Goal: Navigation & Orientation: Find specific page/section

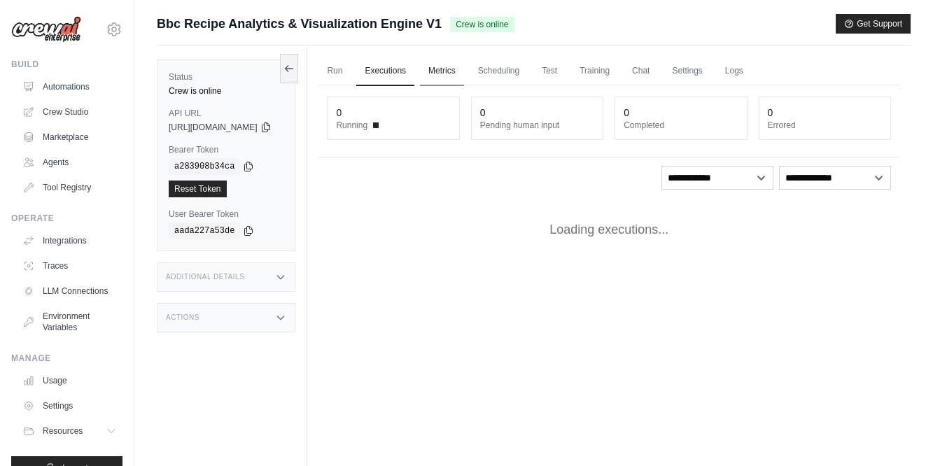
click at [464, 71] on link "Metrics" at bounding box center [442, 71] width 44 height 29
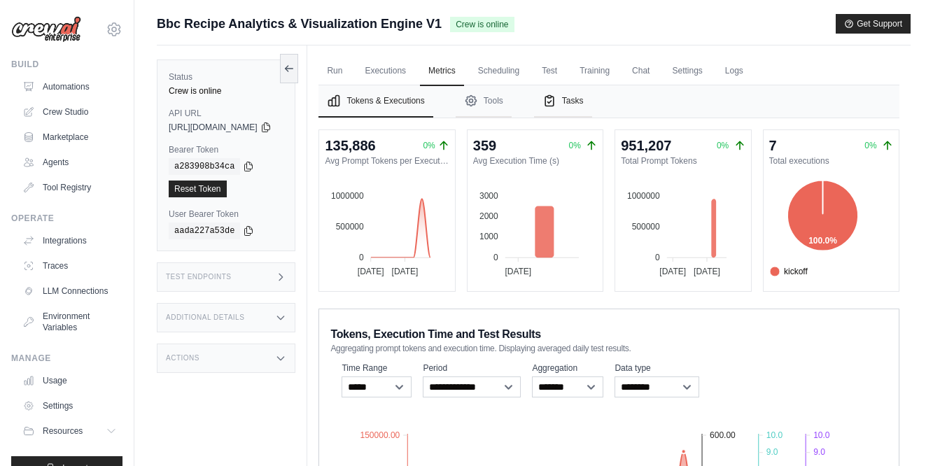
click at [592, 96] on button "Tasks" at bounding box center [563, 101] width 58 height 32
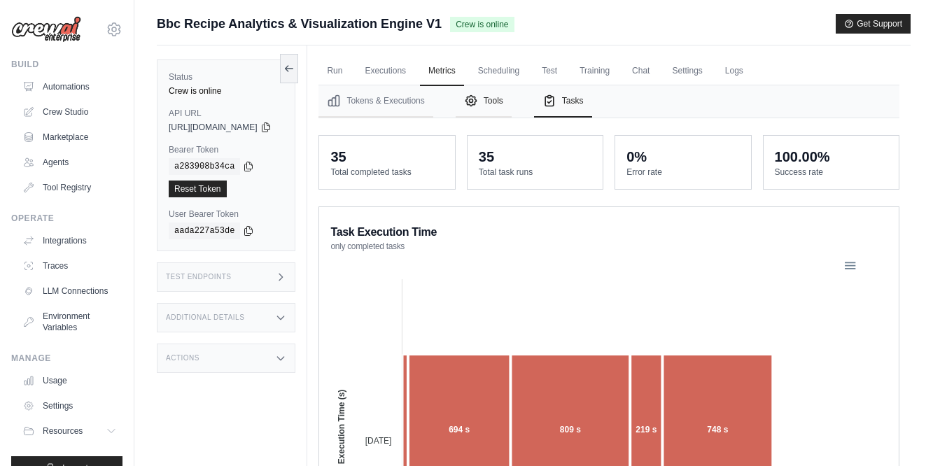
click at [509, 99] on button "Tools" at bounding box center [484, 101] width 56 height 32
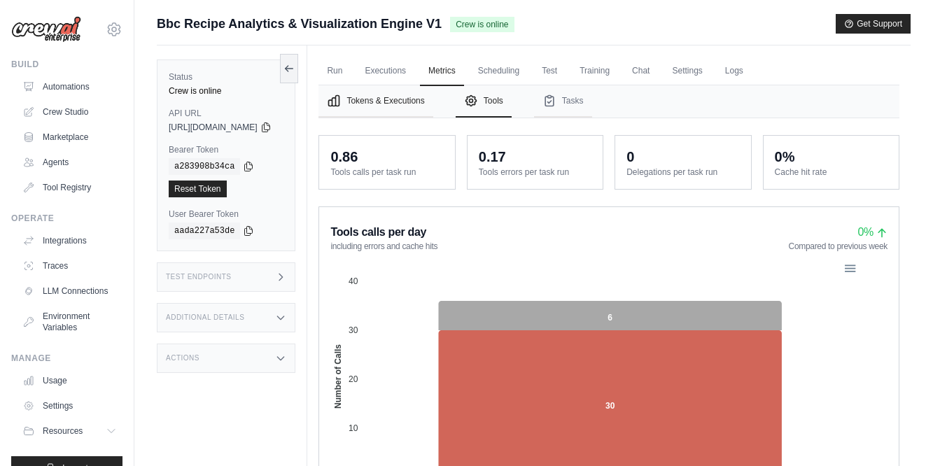
click at [396, 103] on button "Tokens & Executions" at bounding box center [376, 101] width 114 height 32
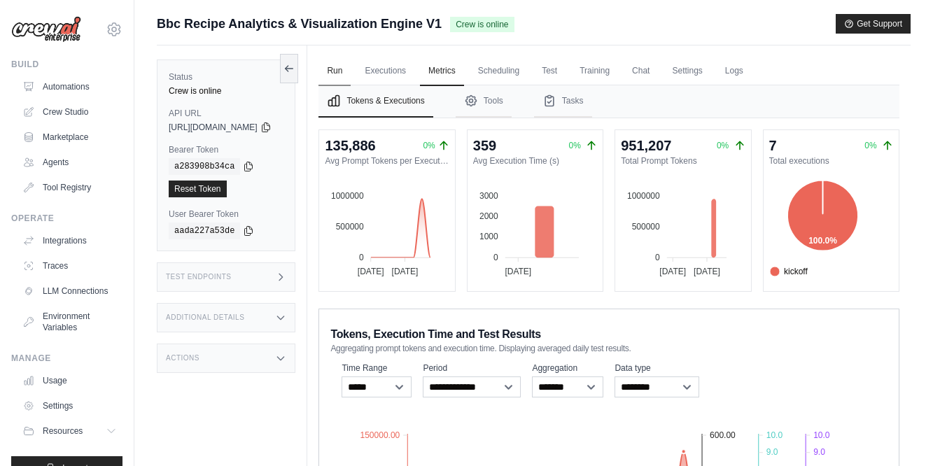
click at [351, 70] on link "Run" at bounding box center [335, 71] width 32 height 29
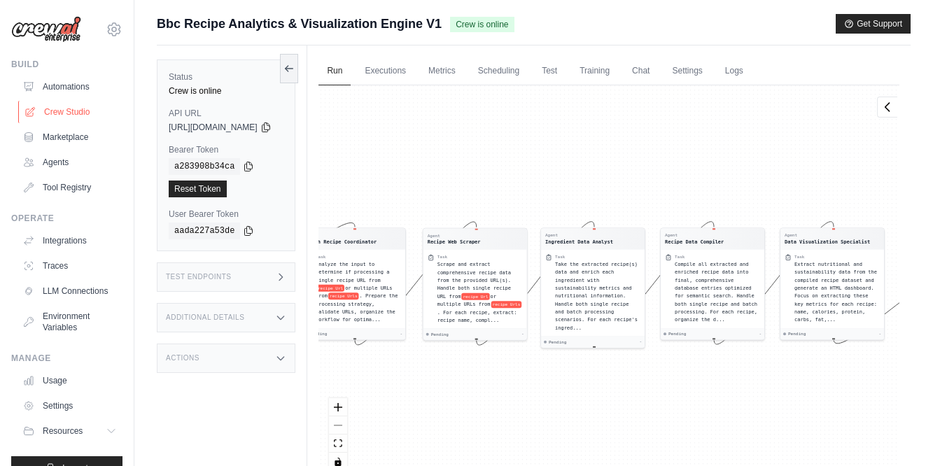
click at [53, 114] on link "Crew Studio" at bounding box center [71, 112] width 106 height 22
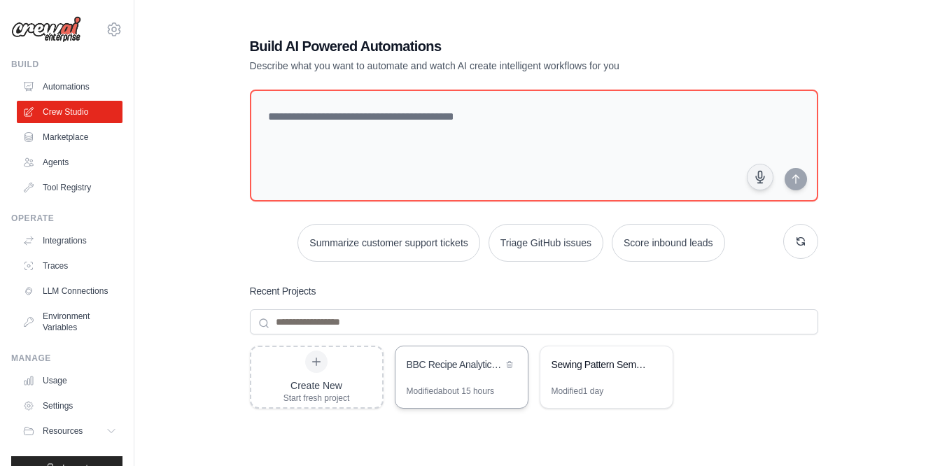
click at [413, 363] on div "BBC Recipe Analytics & Visualization Engine" at bounding box center [455, 365] width 96 height 14
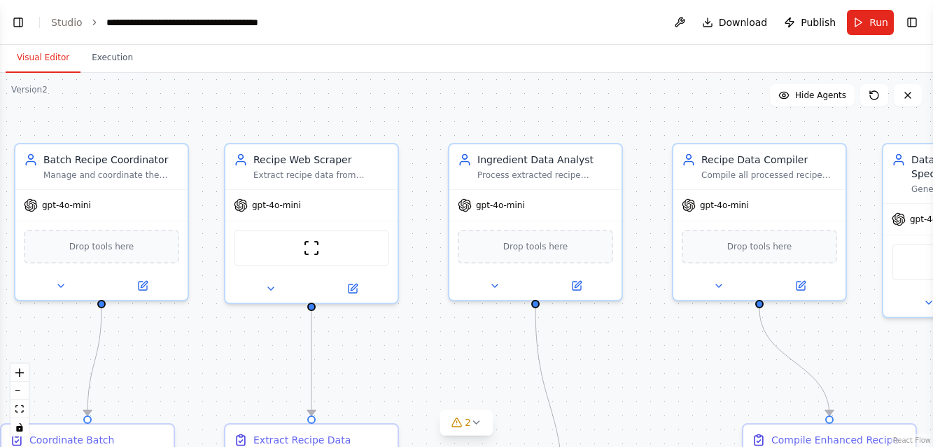
scroll to position [16200, 0]
